Goal: Task Accomplishment & Management: Use online tool/utility

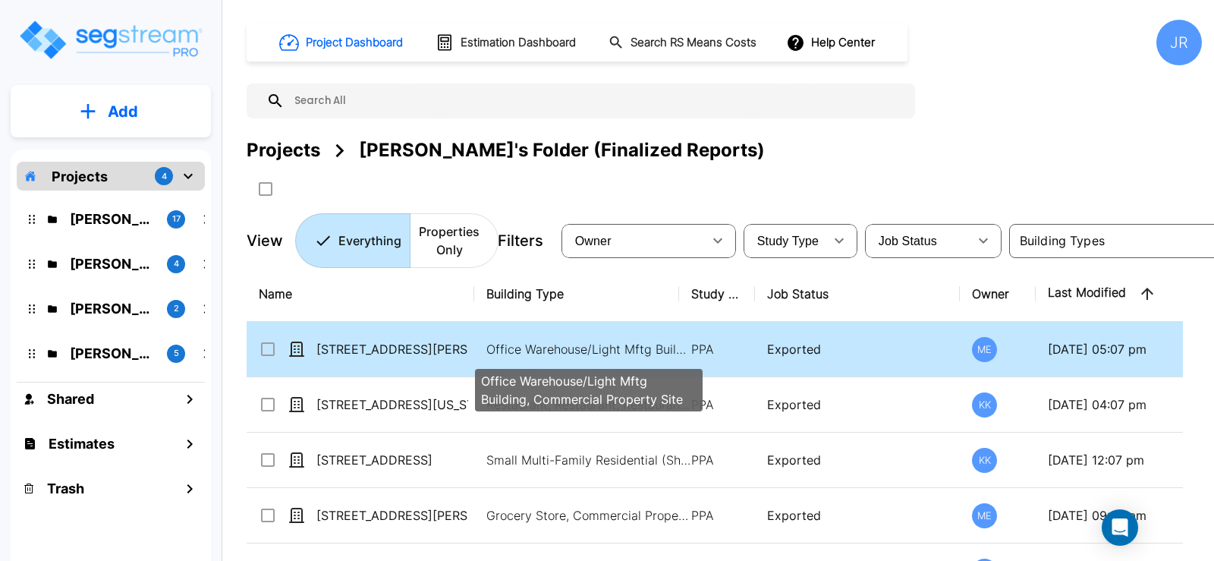
click at [585, 345] on p "Office Warehouse/Light Mftg Building, Commercial Property Site" at bounding box center [589, 349] width 205 height 18
checkbox input "true"
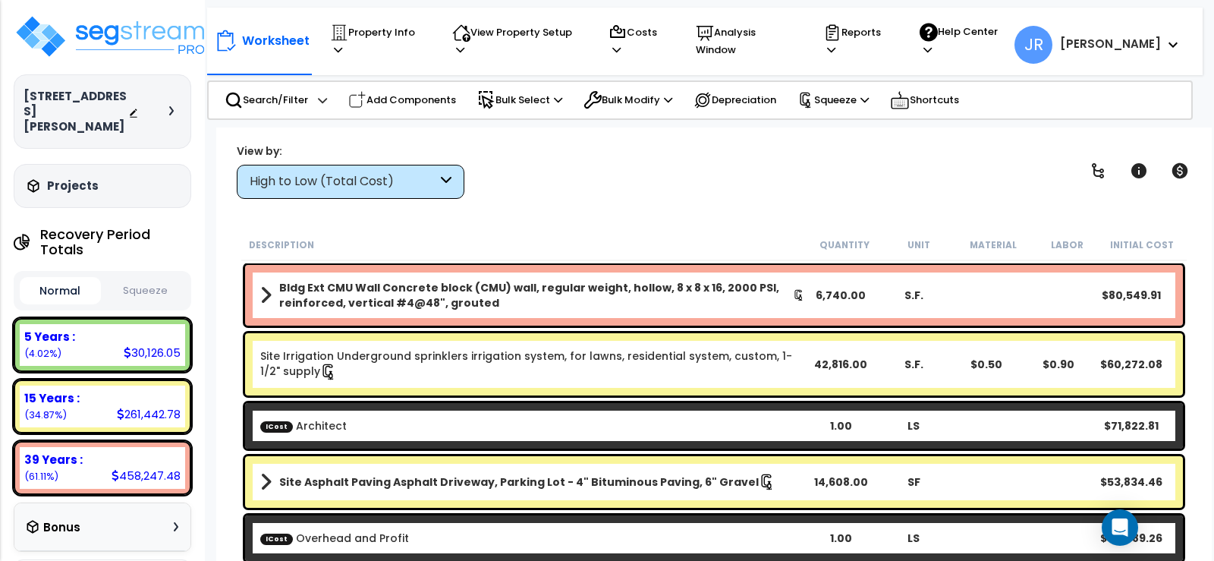
click at [449, 188] on icon at bounding box center [446, 181] width 11 height 17
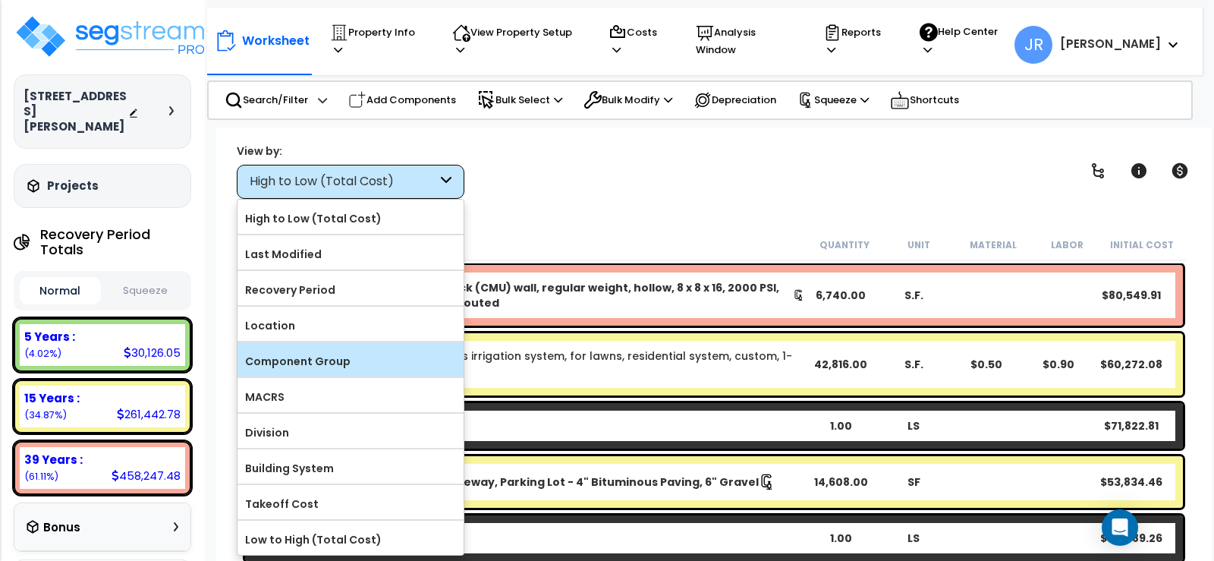
click at [335, 355] on label "Component Group" at bounding box center [351, 361] width 226 height 23
click at [0, 0] on input "Component Group" at bounding box center [0, 0] width 0 height 0
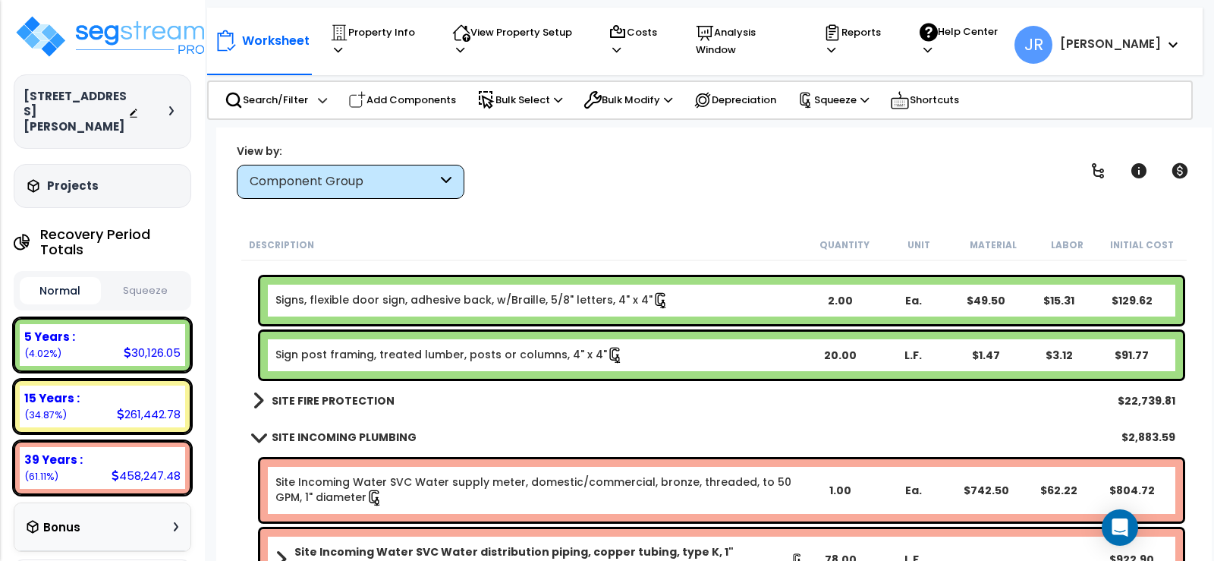
scroll to position [5844, 0]
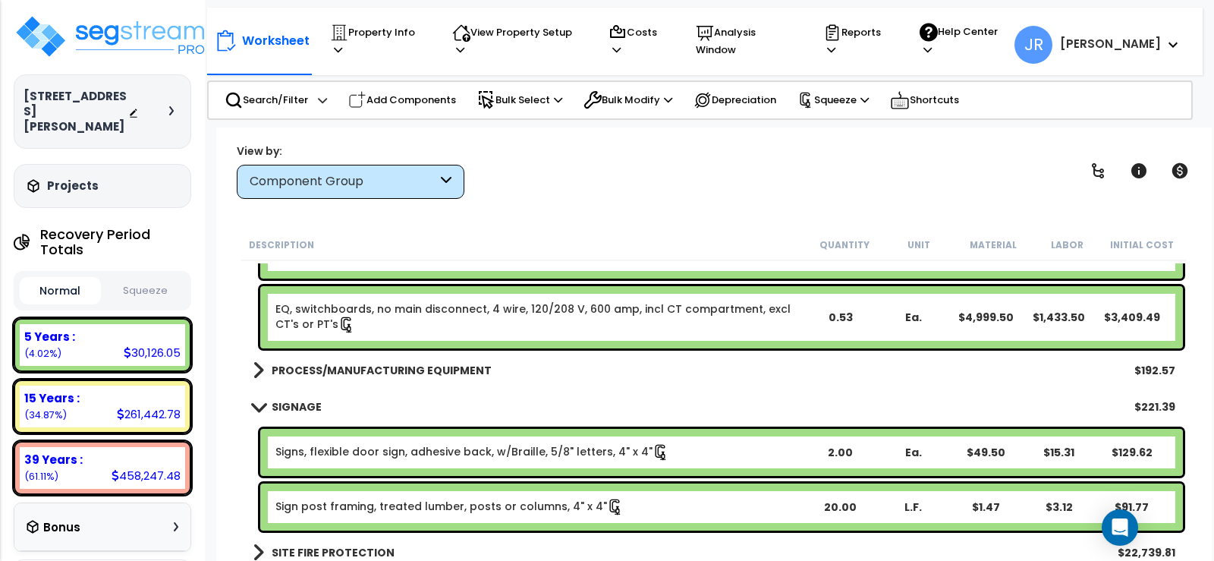
click at [456, 368] on b "PROCESS/MANUFACTURING EQUIPMENT" at bounding box center [382, 370] width 220 height 15
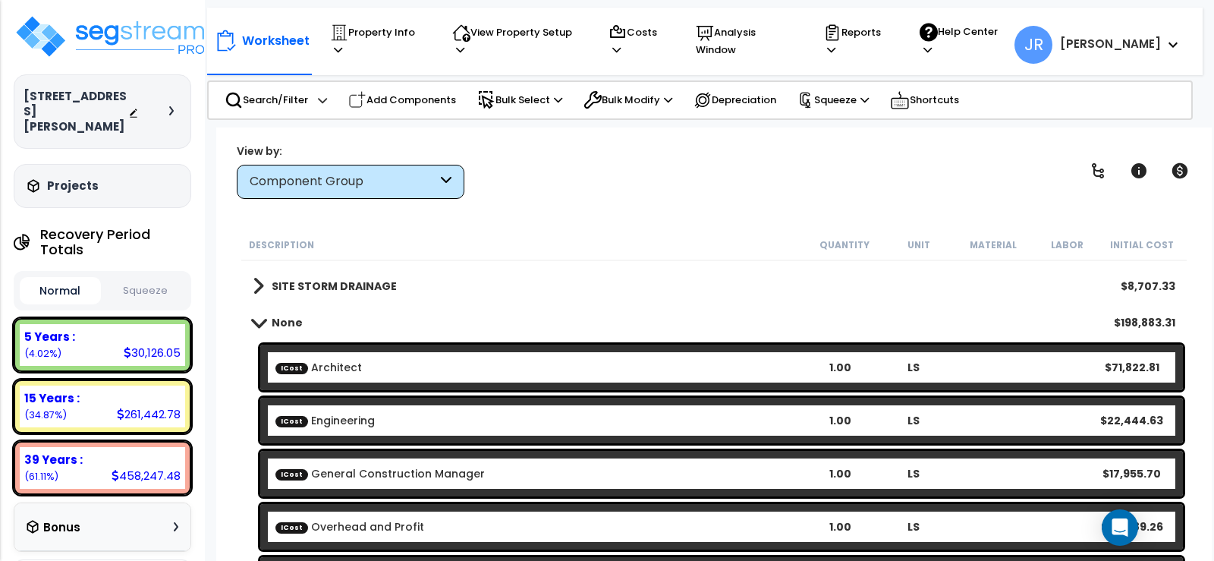
scroll to position [7742, 0]
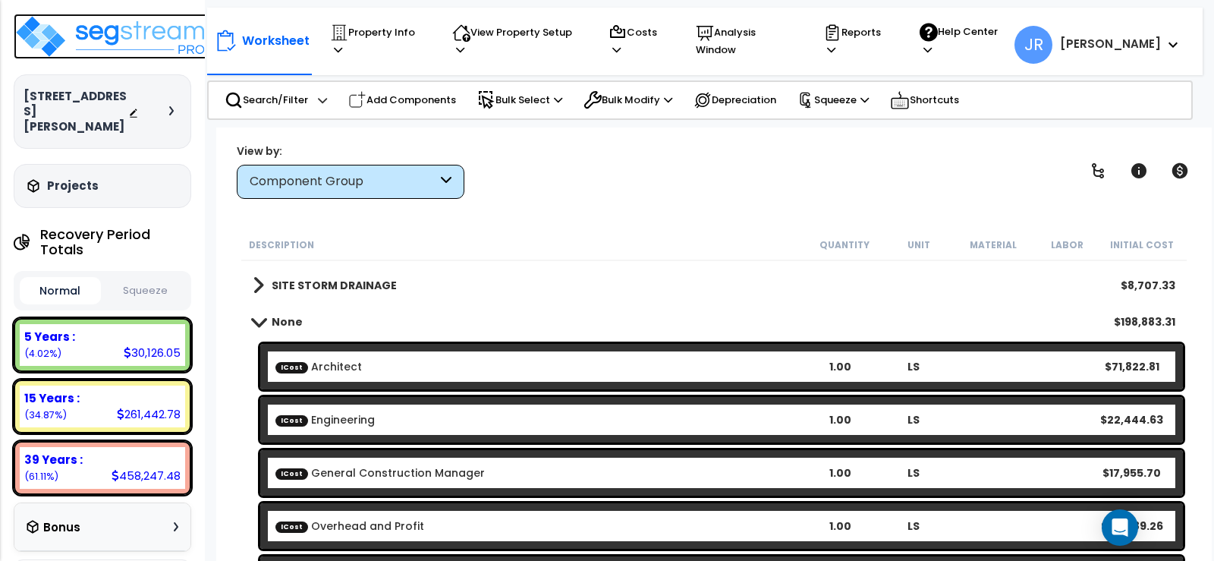
click at [137, 40] on img at bounding box center [112, 37] width 197 height 46
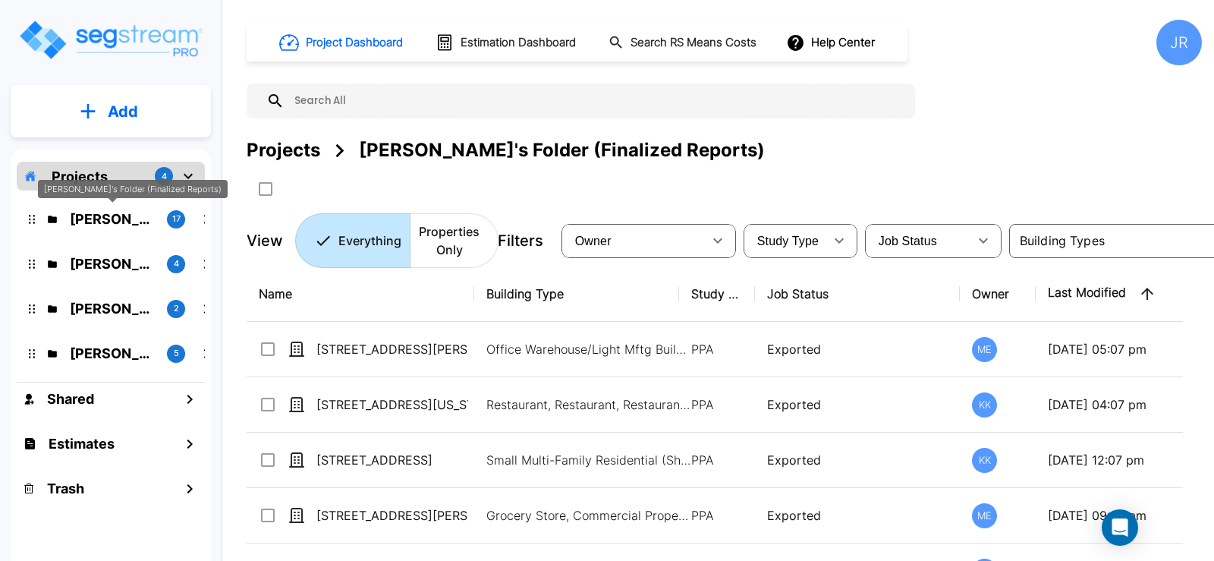
click at [134, 218] on p "[PERSON_NAME]'s Folder (Finalized Reports)" at bounding box center [112, 219] width 85 height 20
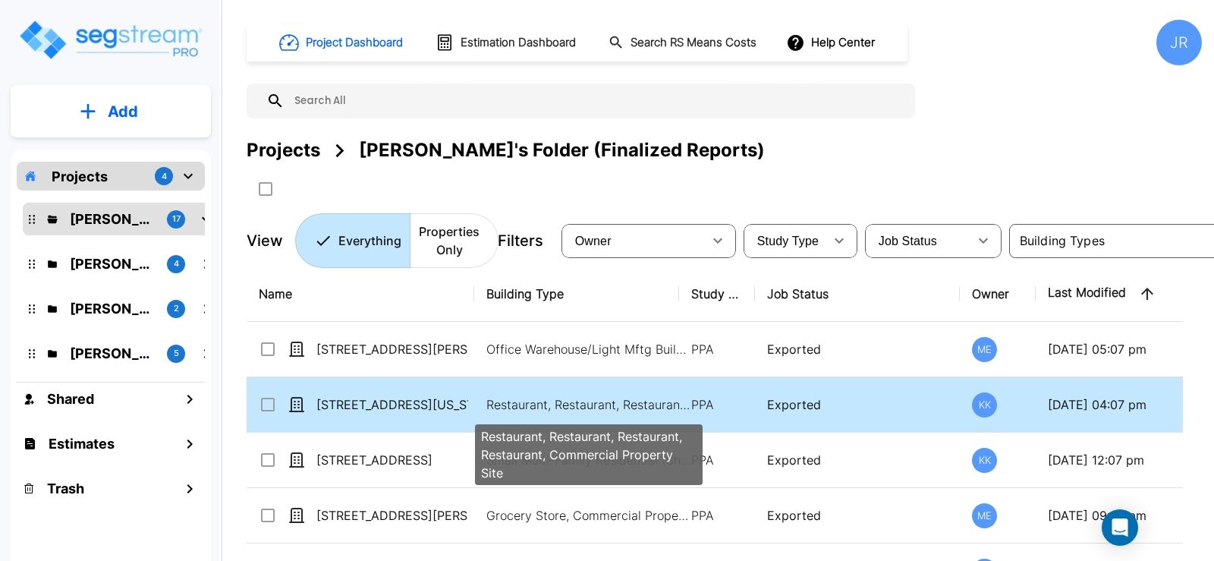
click at [591, 399] on p "Restaurant, Restaurant, Restaurant, Restaurant, Commercial Property Site" at bounding box center [589, 404] width 205 height 18
checkbox input "true"
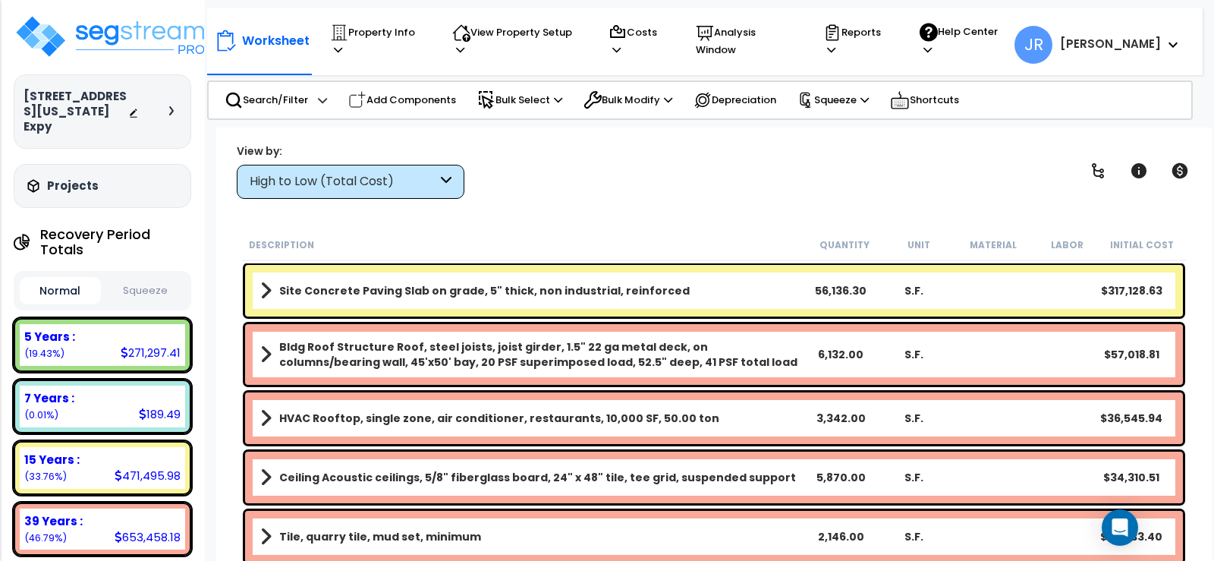
click at [460, 184] on div "High to Low (Total Cost)" at bounding box center [351, 182] width 228 height 34
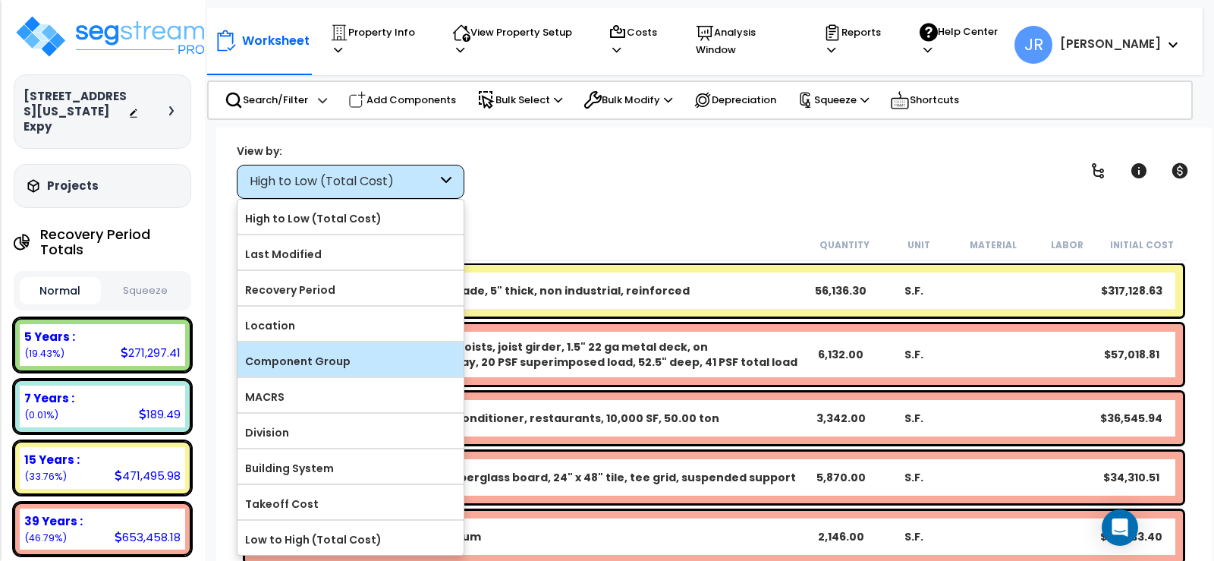
click at [337, 360] on label "Component Group" at bounding box center [351, 361] width 226 height 23
click at [0, 0] on input "Component Group" at bounding box center [0, 0] width 0 height 0
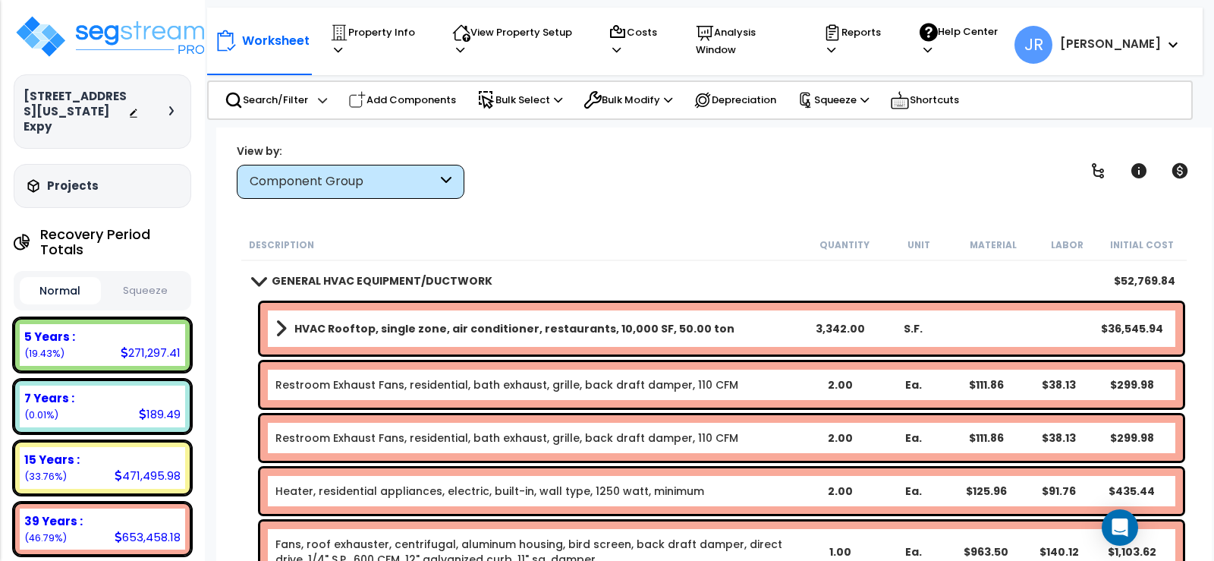
scroll to position [7514, 0]
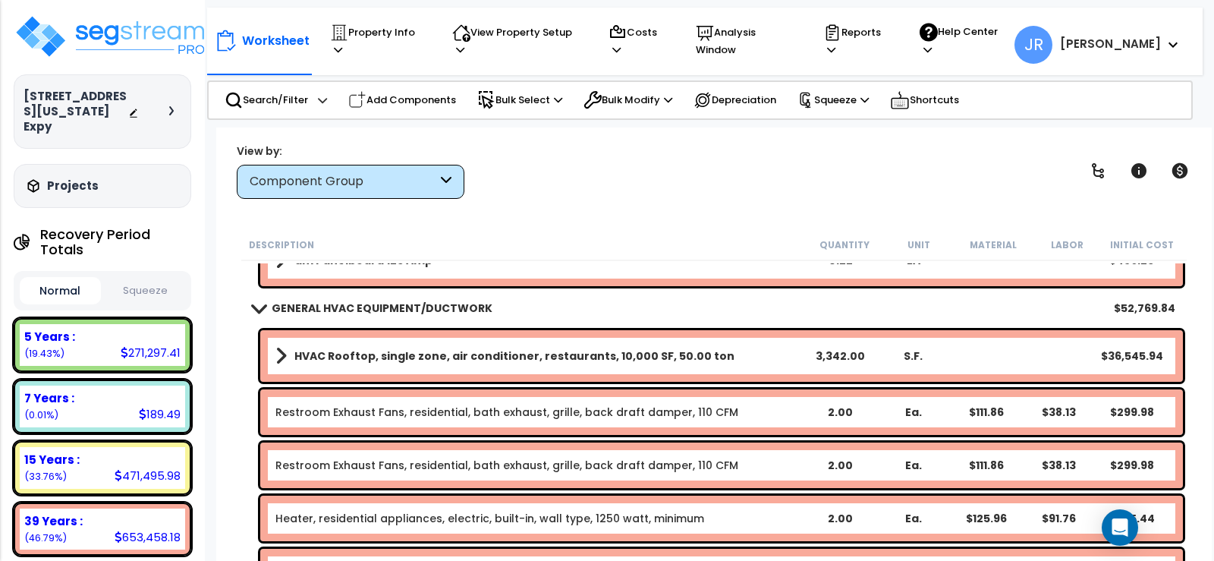
click at [602, 364] on link "HVAC Rooftop, single zone, air conditioner, restaurants, 10,000 SF, 50.00 ton" at bounding box center [540, 355] width 528 height 21
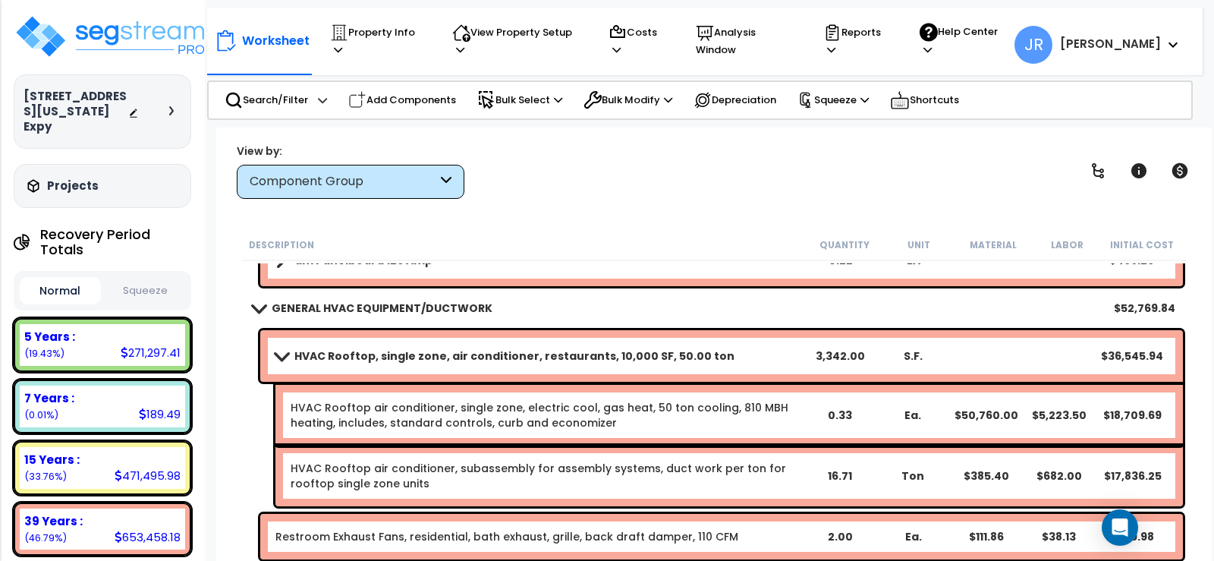
click at [278, 353] on span at bounding box center [281, 355] width 21 height 11
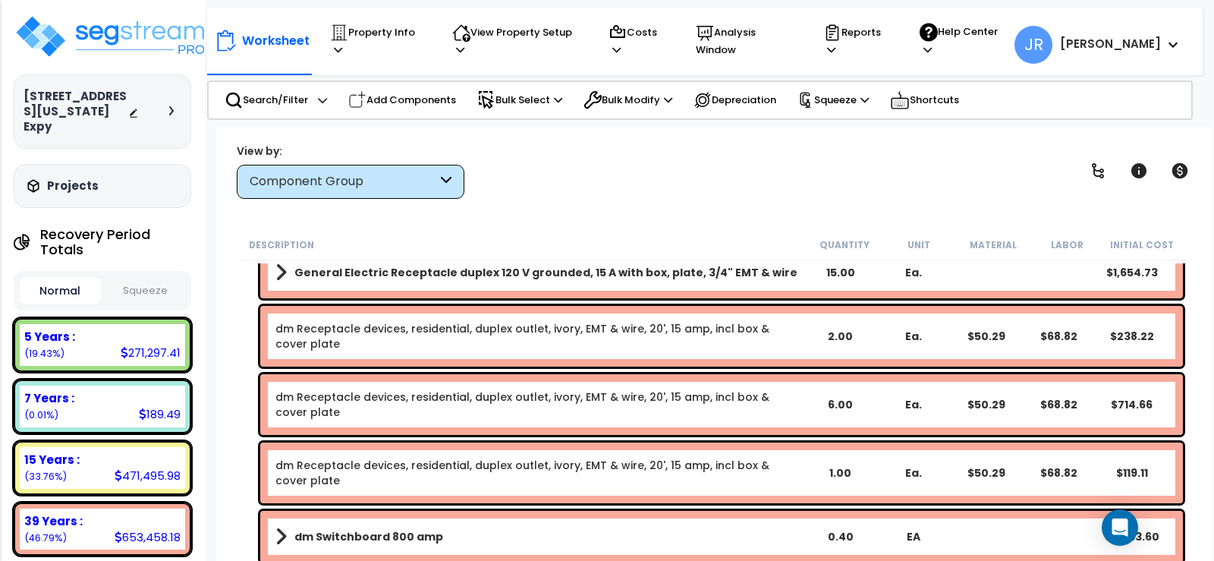
scroll to position [7059, 0]
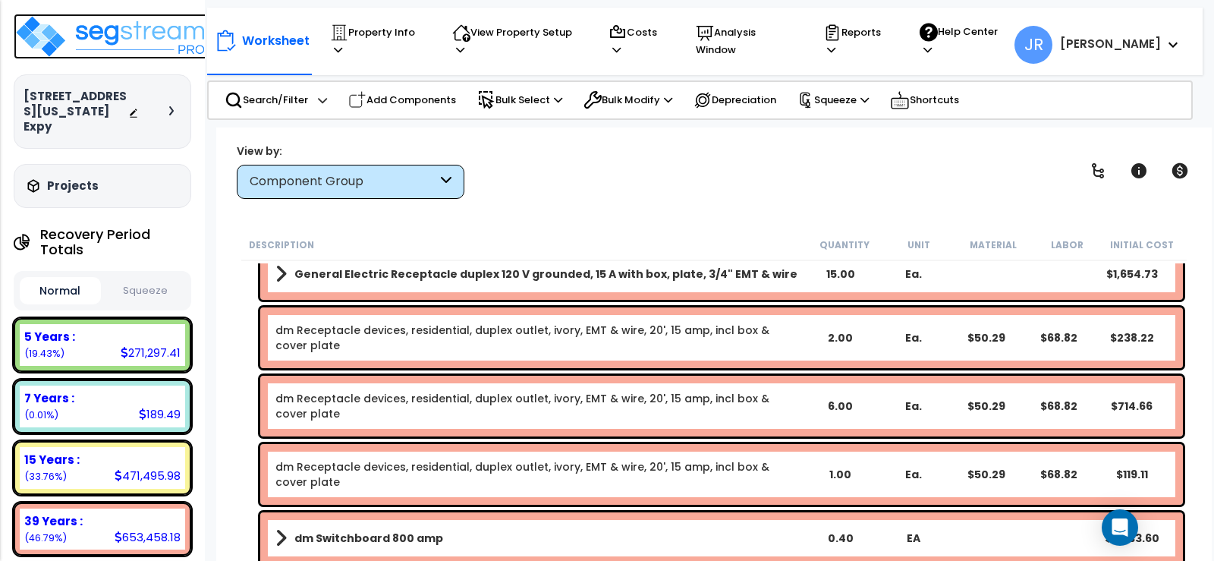
click at [118, 31] on img at bounding box center [112, 37] width 197 height 46
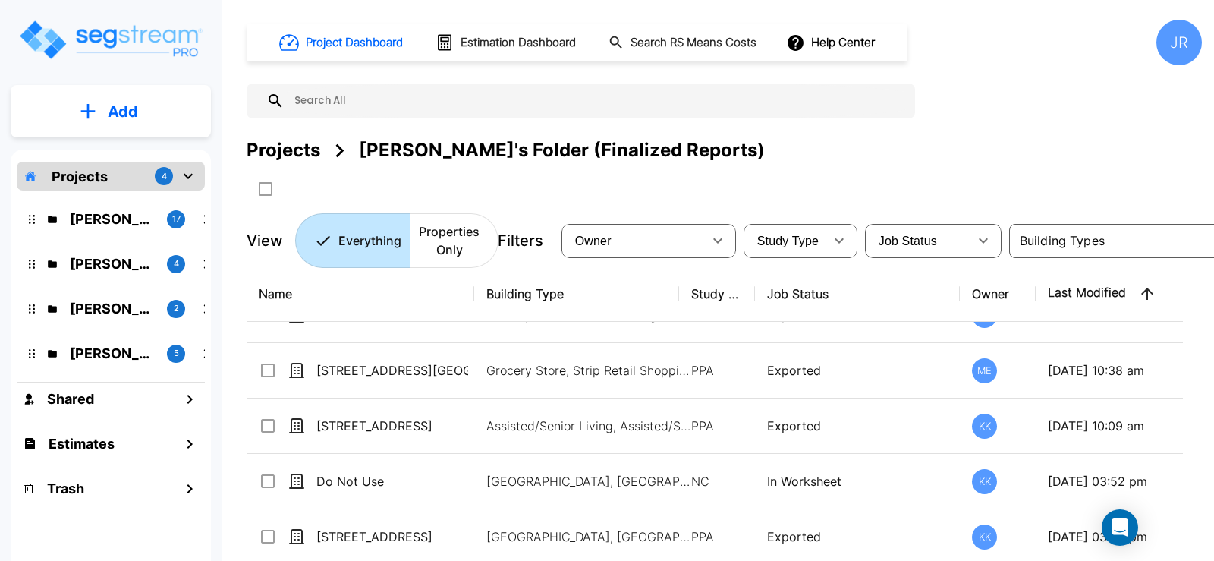
scroll to position [380, 0]
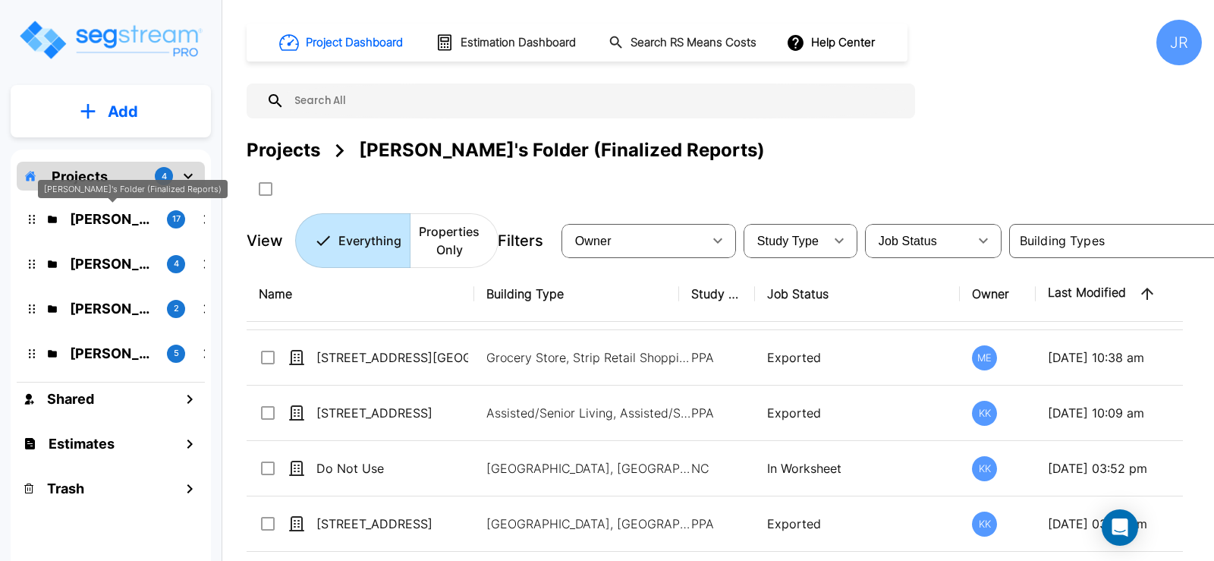
click at [125, 219] on p "Kristina's Folder (Finalized Reports)" at bounding box center [112, 219] width 85 height 20
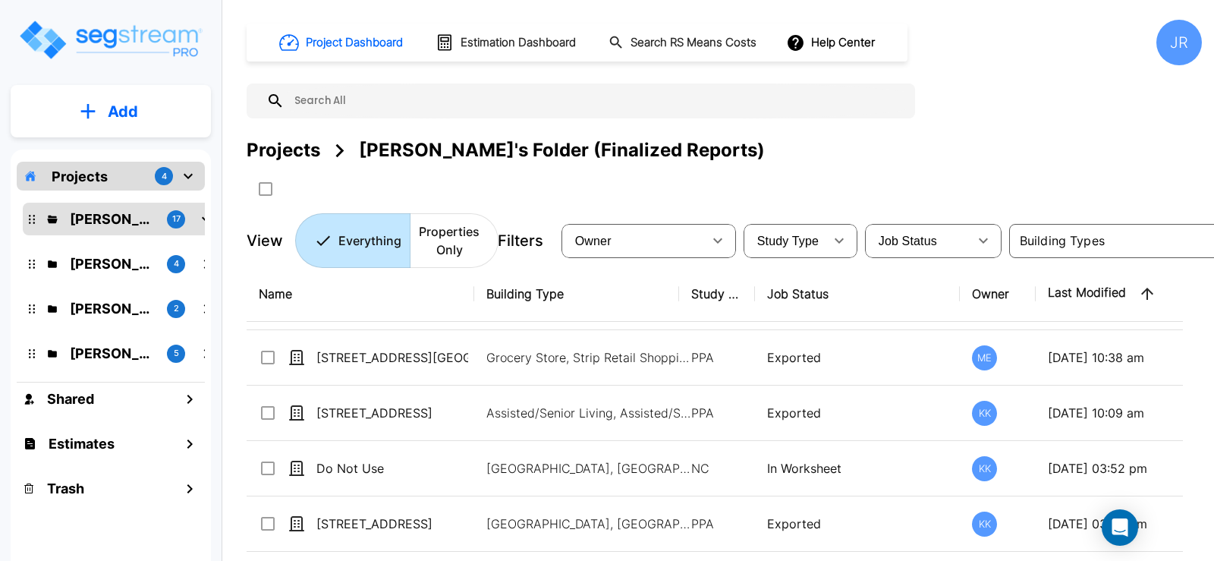
scroll to position [455, 0]
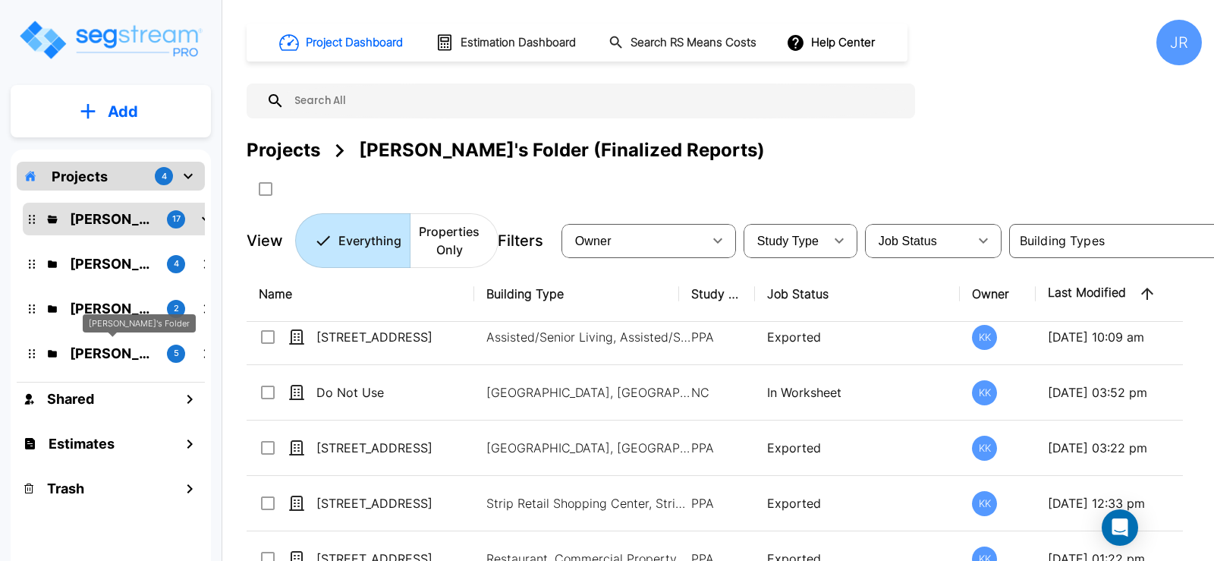
click at [99, 354] on p "Jon's Folder" at bounding box center [112, 353] width 85 height 20
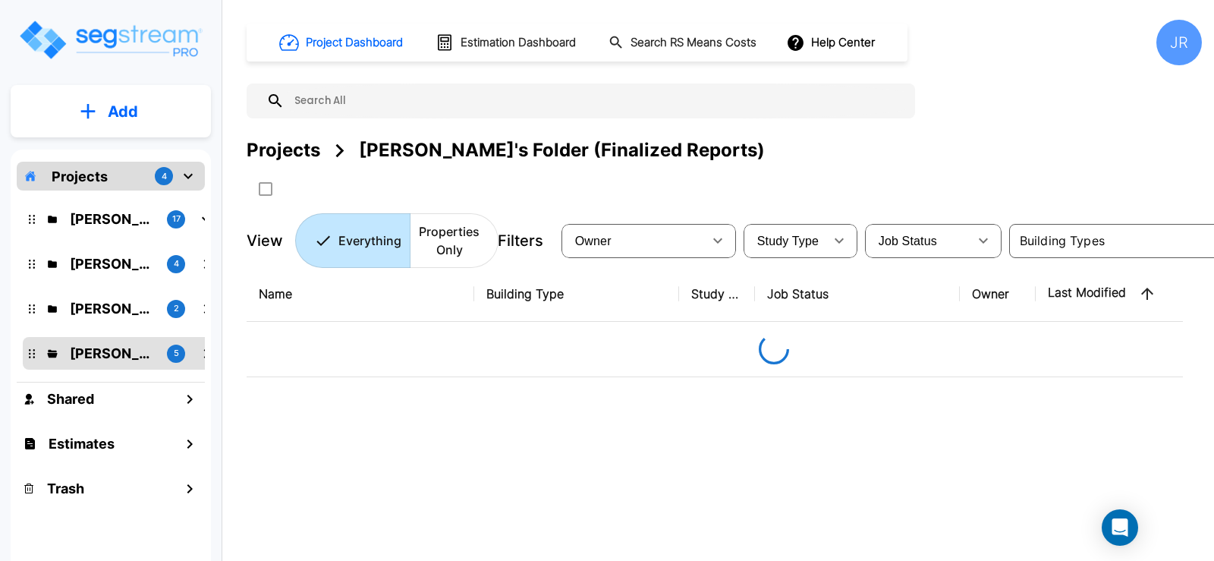
scroll to position [0, 0]
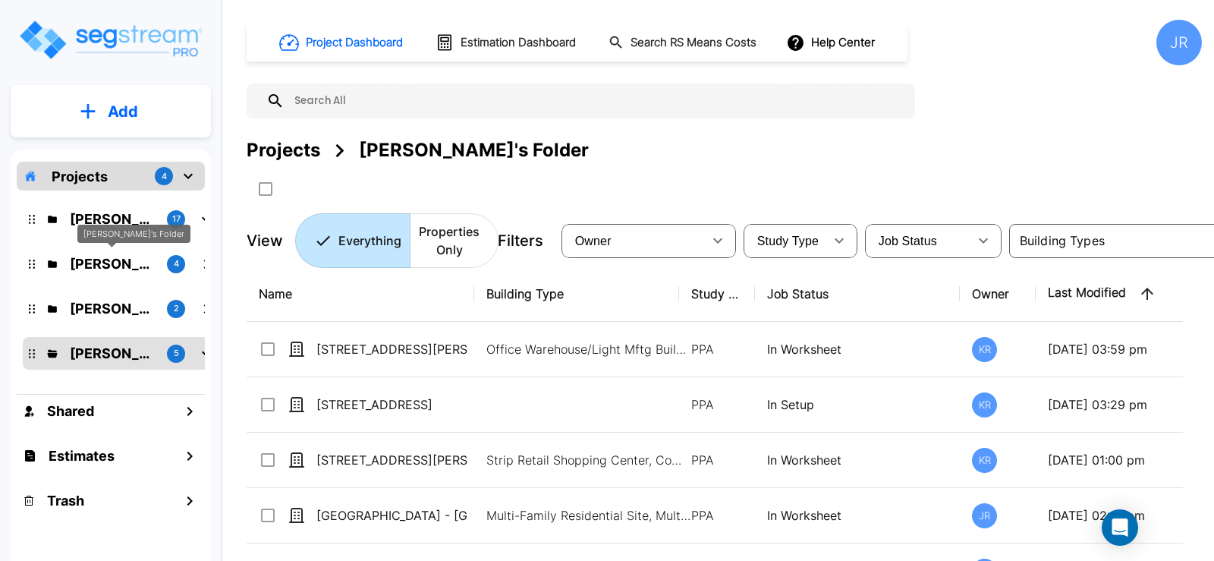
click at [124, 264] on p "Karina's Folder" at bounding box center [112, 264] width 85 height 20
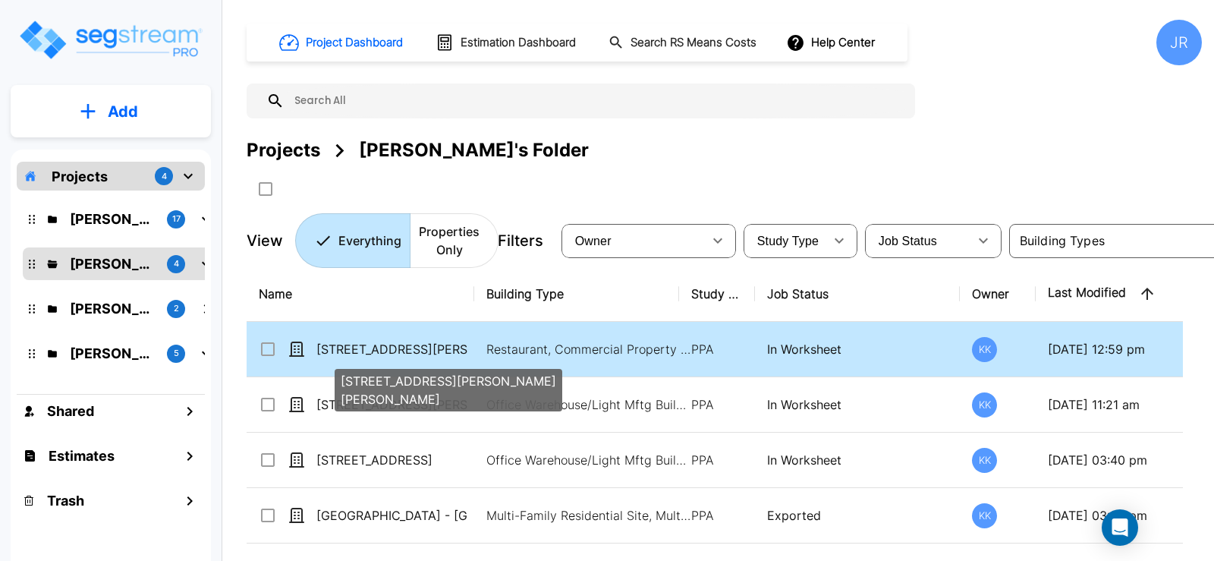
click at [389, 342] on p "540 W. Eaton Pike" at bounding box center [393, 349] width 152 height 18
checkbox input "true"
click at [389, 342] on p "540 W. Eaton Pike" at bounding box center [393, 349] width 152 height 18
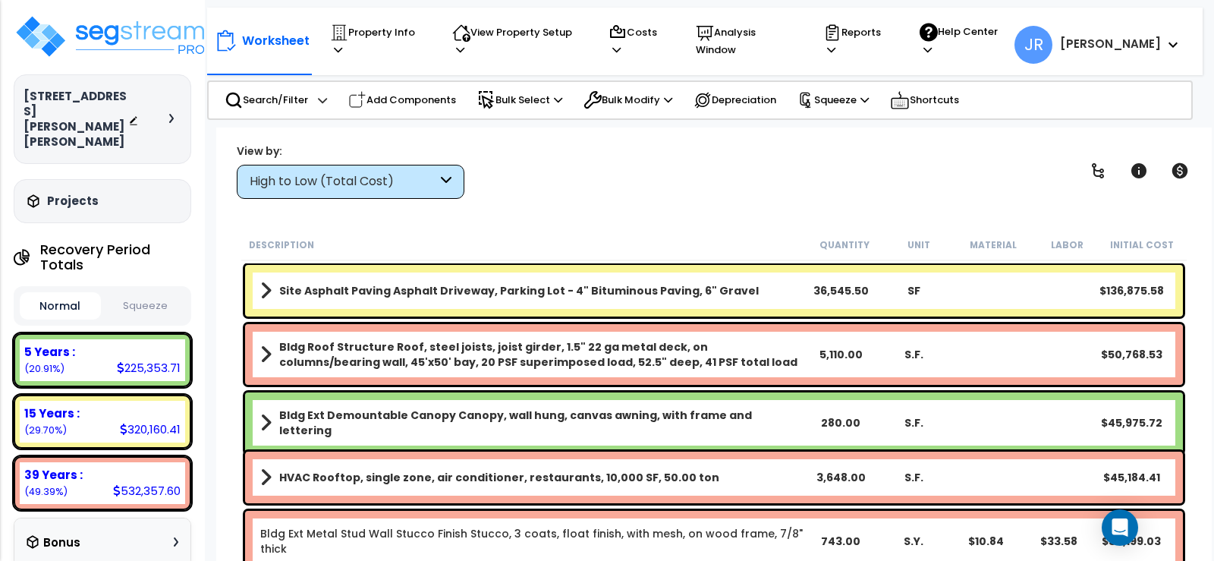
click at [440, 178] on div "High to Low (Total Cost)" at bounding box center [351, 182] width 228 height 34
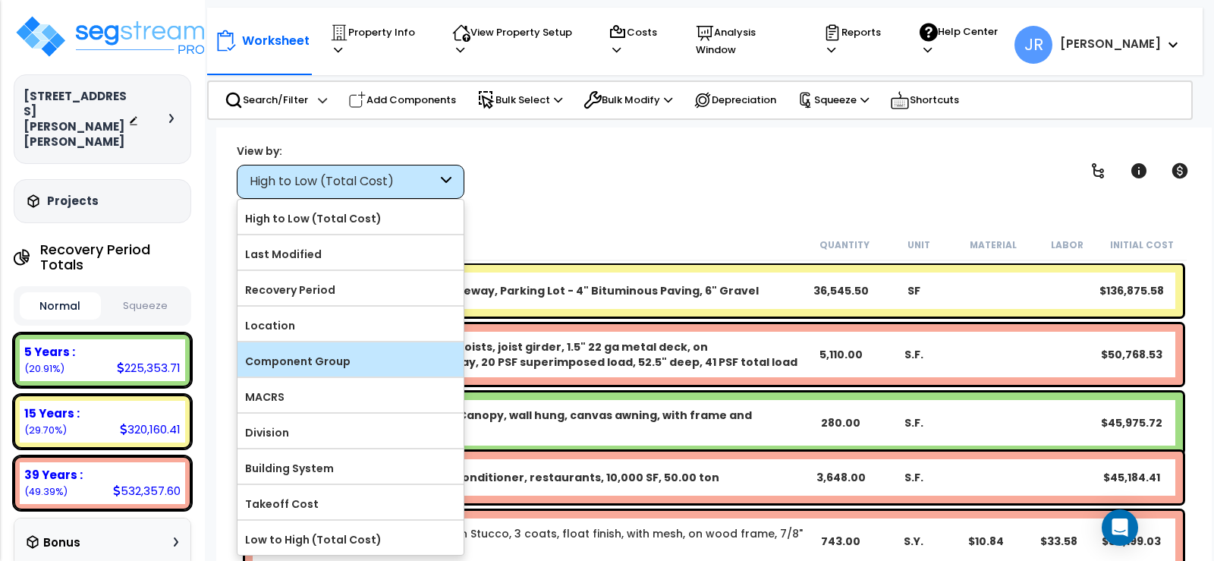
click at [329, 362] on label "Component Group" at bounding box center [351, 361] width 226 height 23
click at [331, 357] on label "Component Group" at bounding box center [351, 361] width 226 height 23
click at [0, 0] on input "Component Group" at bounding box center [0, 0] width 0 height 0
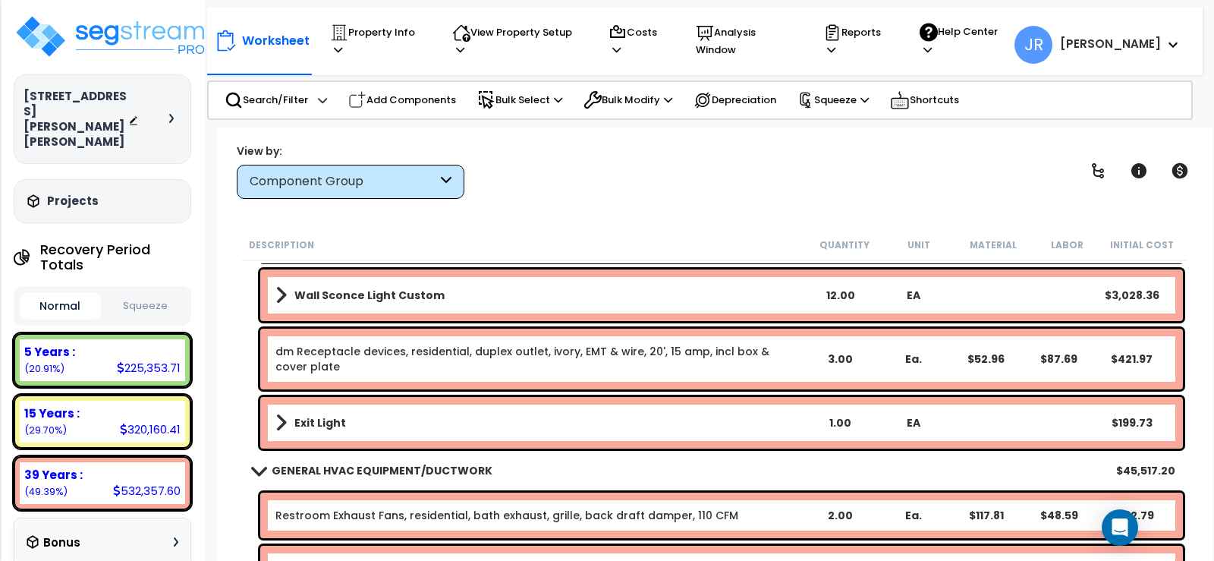
scroll to position [5920, 0]
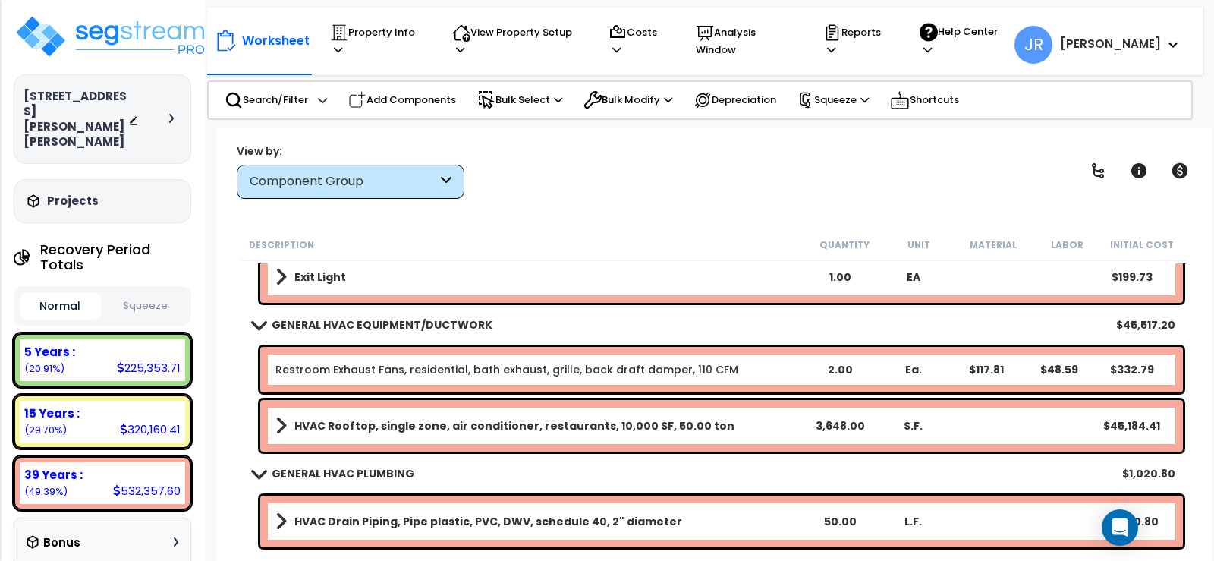
click at [592, 420] on b "HVAC Rooftop, single zone, air conditioner, restaurants, 10,000 SF, 50.00 ton" at bounding box center [514, 425] width 440 height 15
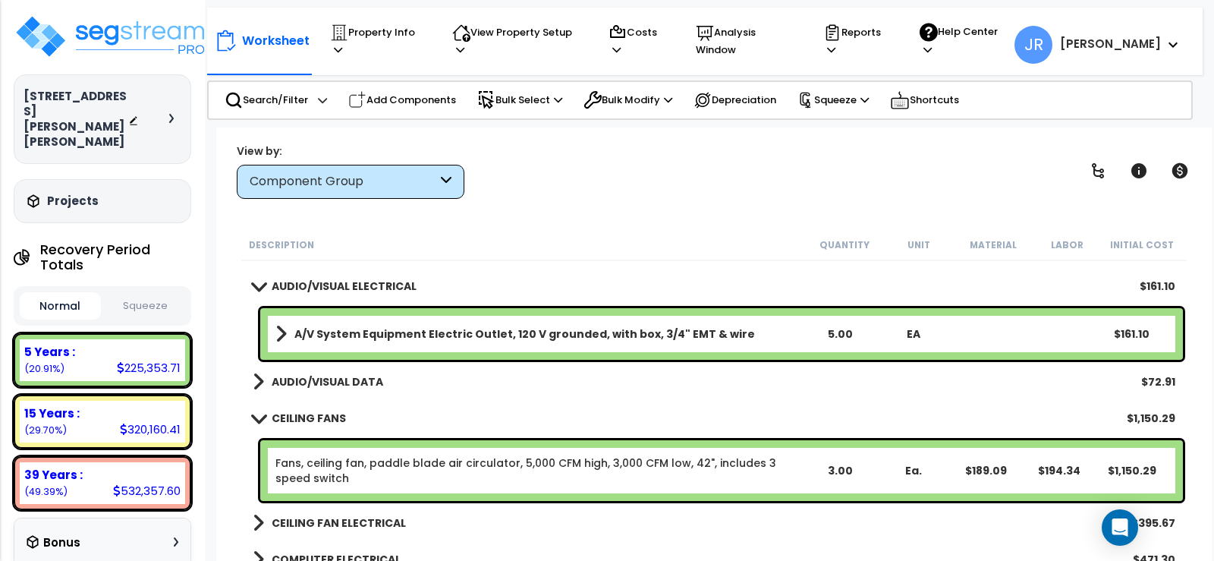
scroll to position [6983, 0]
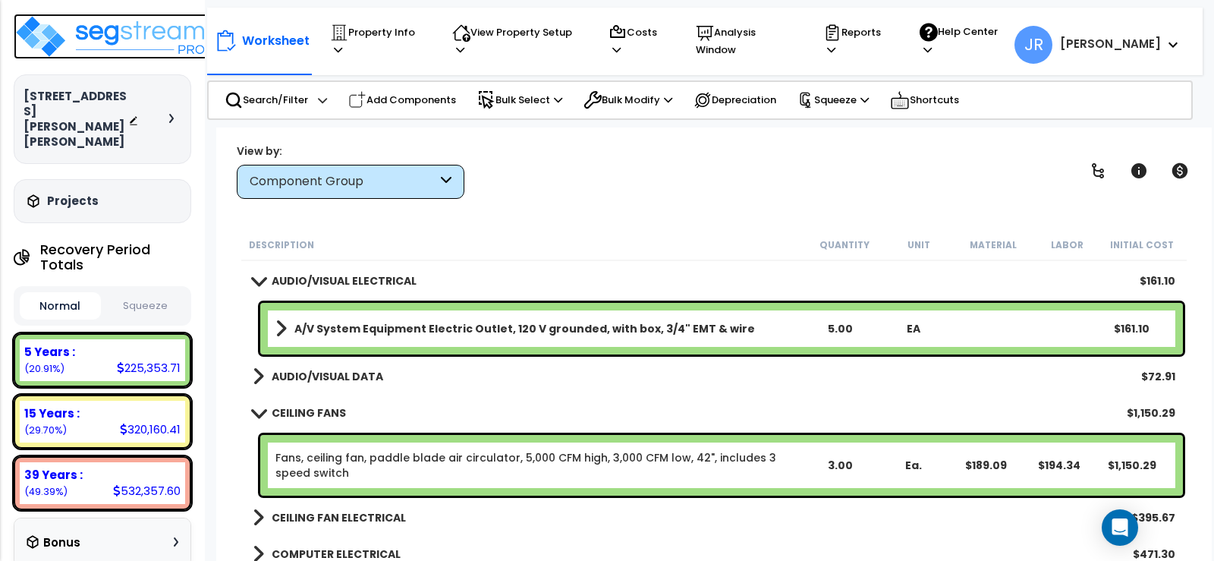
click at [137, 37] on img at bounding box center [112, 37] width 197 height 46
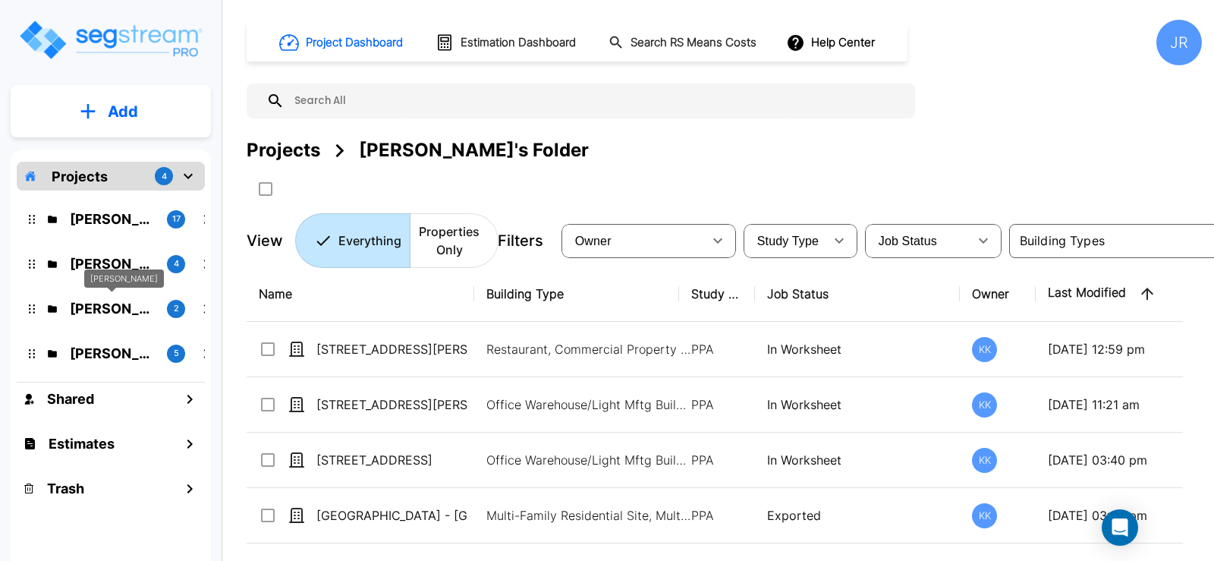
click at [119, 310] on p "[PERSON_NAME]" at bounding box center [112, 308] width 85 height 20
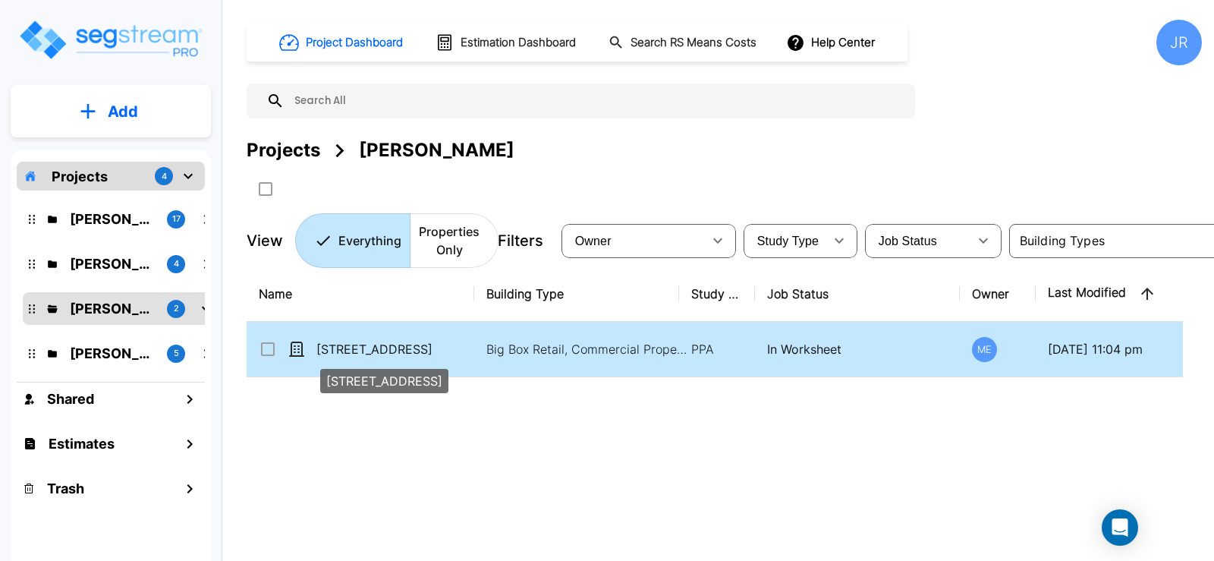
click at [400, 345] on p "[STREET_ADDRESS]" at bounding box center [393, 349] width 152 height 18
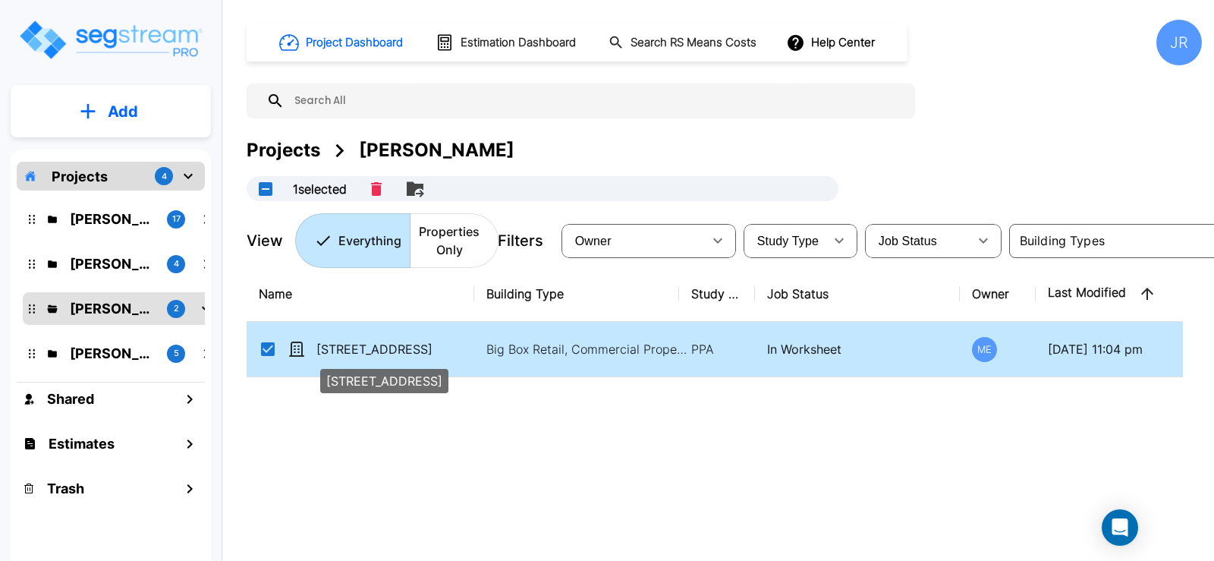
click at [400, 345] on p "[STREET_ADDRESS]" at bounding box center [393, 349] width 152 height 18
checkbox input "false"
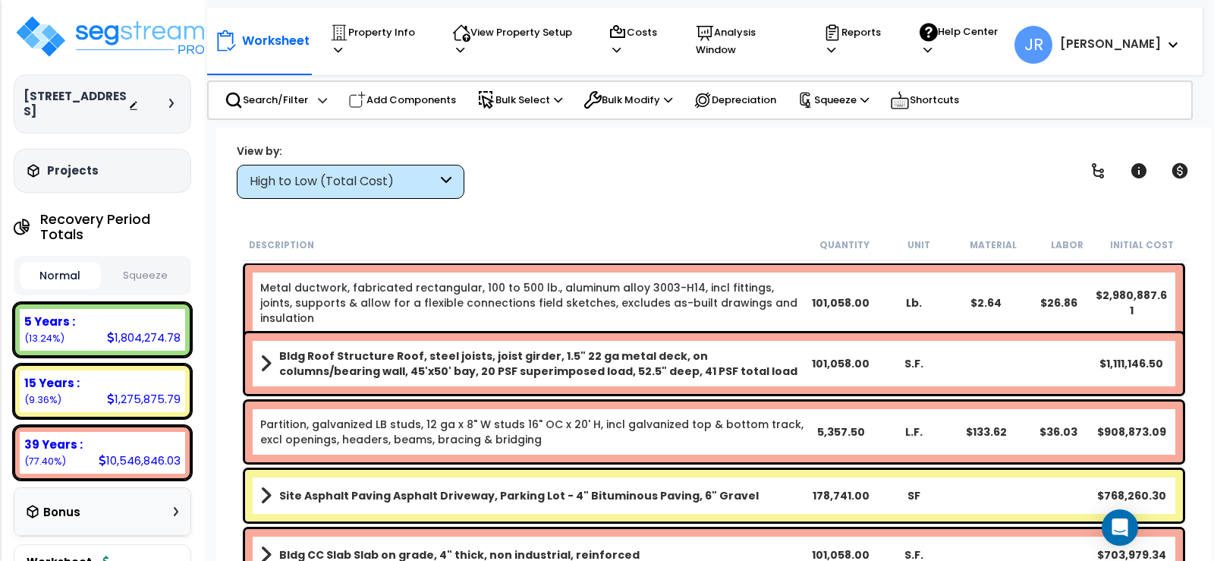
click at [440, 175] on div "High to Low (Total Cost)" at bounding box center [351, 182] width 228 height 34
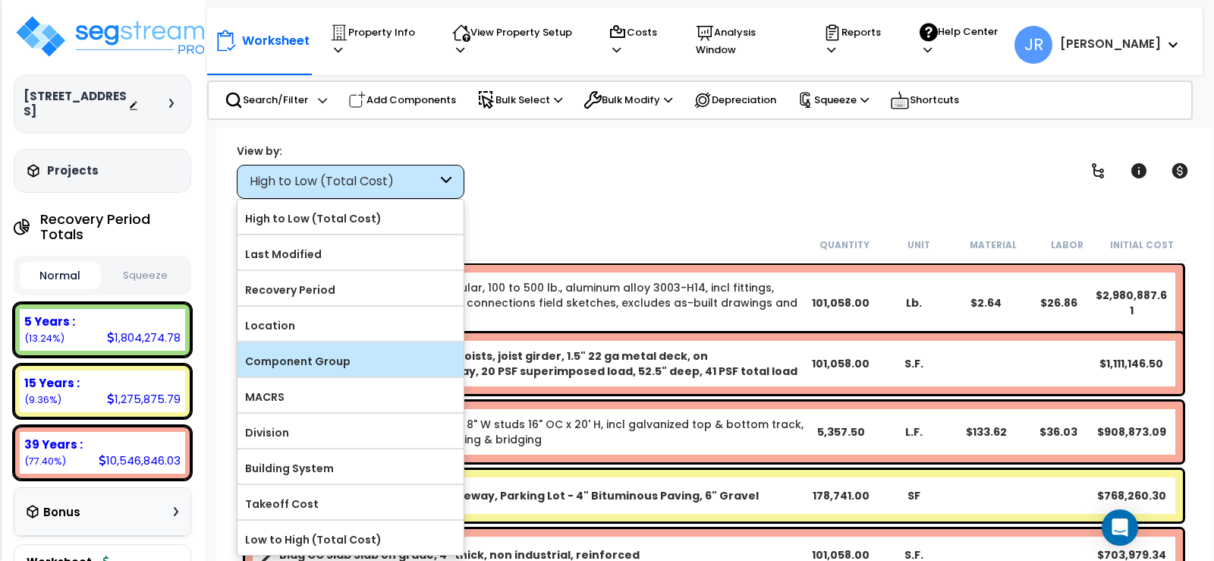
click at [324, 362] on label "Component Group" at bounding box center [351, 361] width 226 height 23
click at [0, 0] on input "Component Group" at bounding box center [0, 0] width 0 height 0
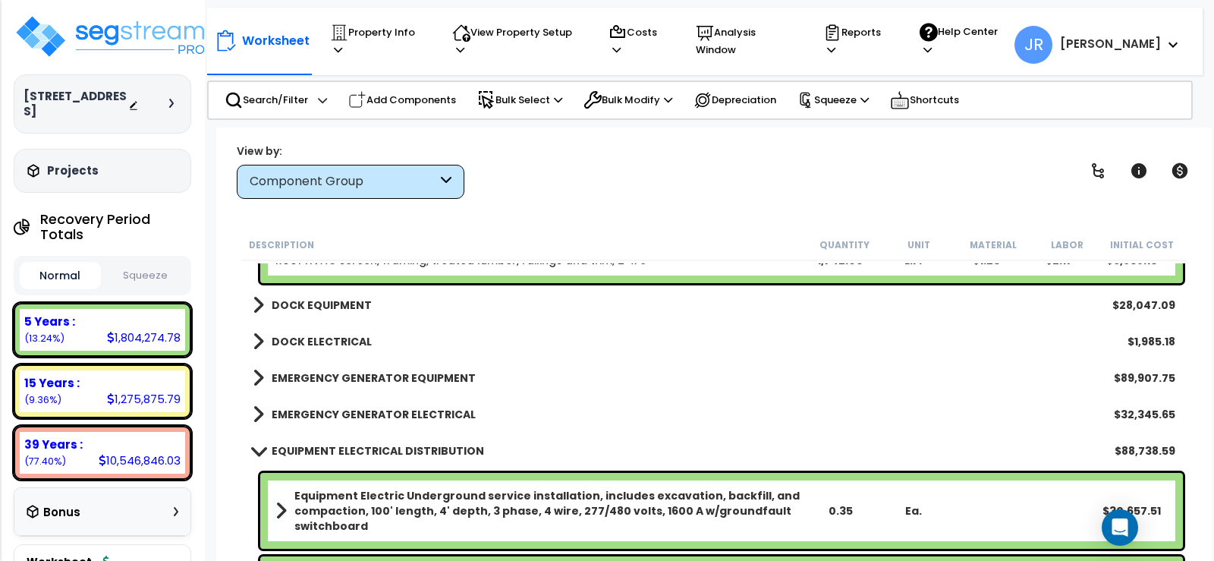
scroll to position [16091, 0]
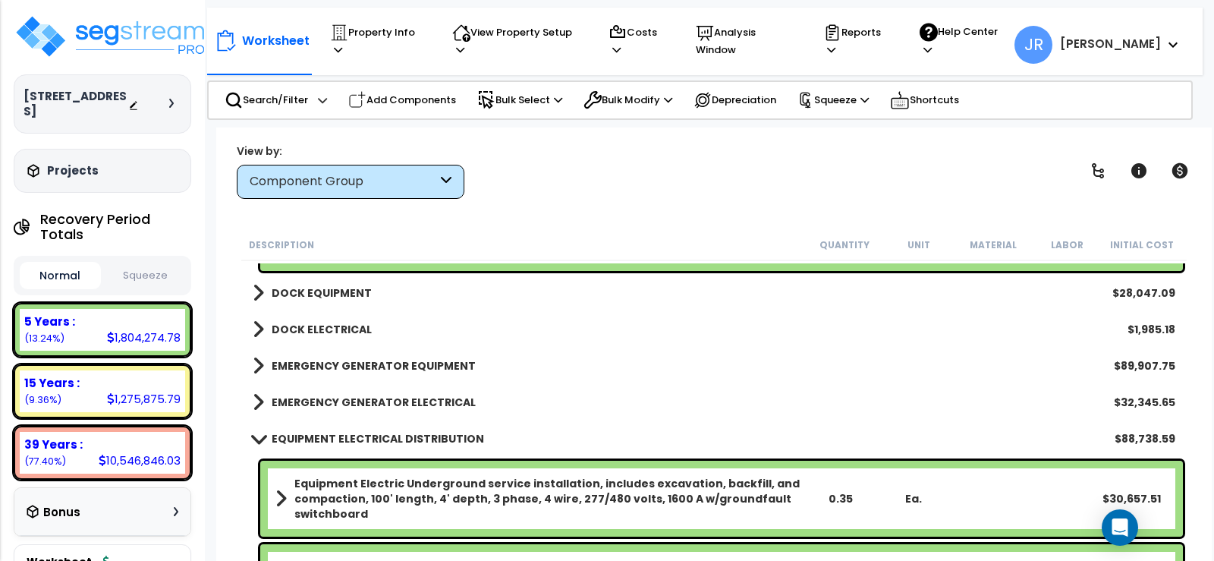
click at [925, 430] on div "EQUIPMENT ELECTRICAL DISTRIBUTION $88,738.59" at bounding box center [714, 438] width 938 height 36
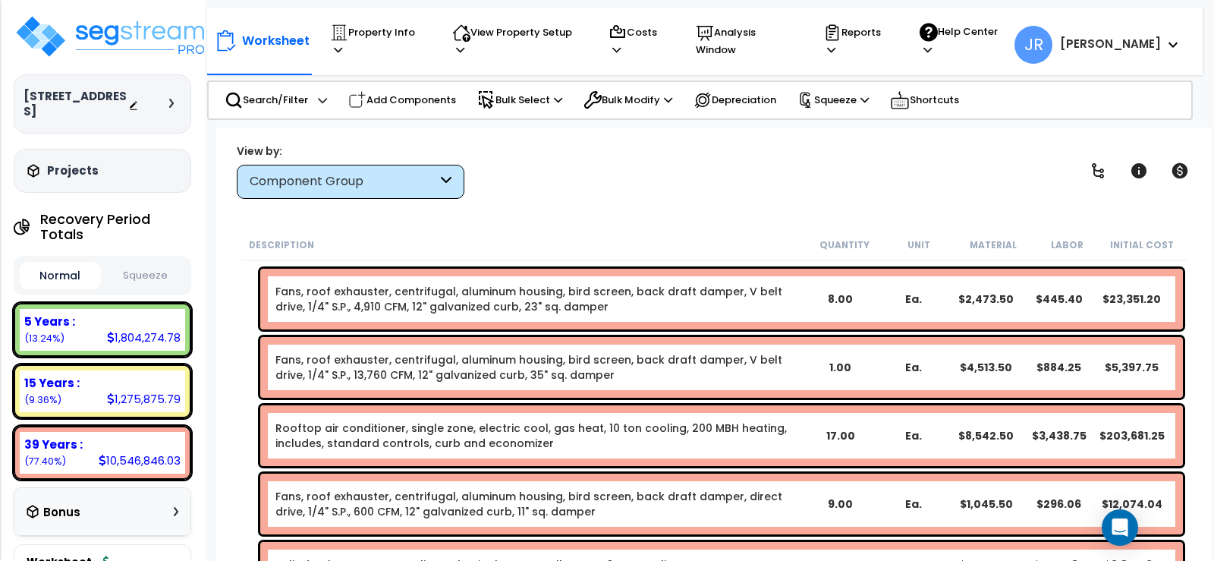
scroll to position [12903, 0]
